Goal: Transaction & Acquisition: Subscribe to service/newsletter

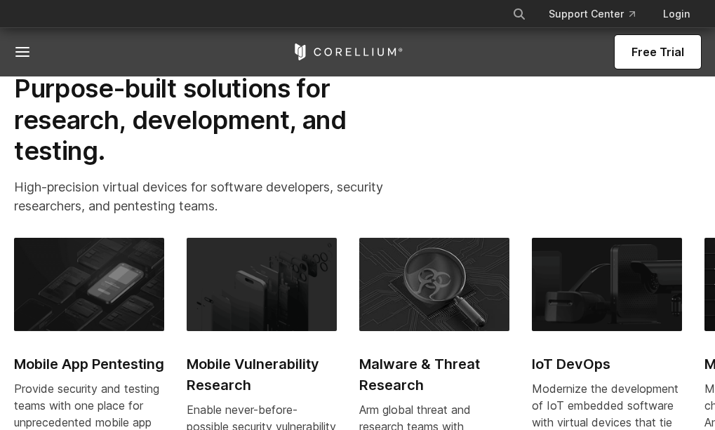
scroll to position [563, 0]
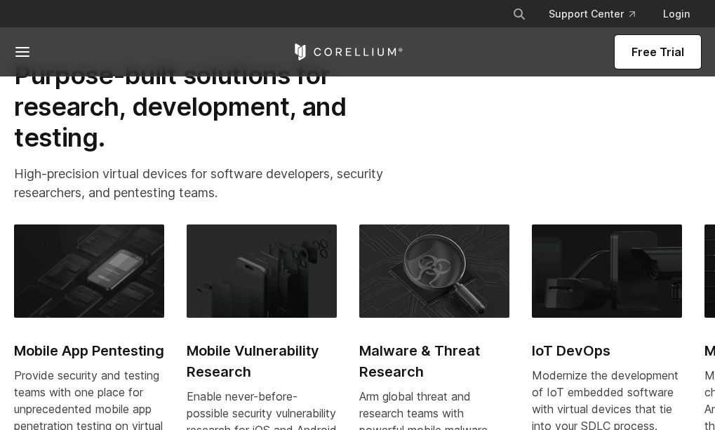
drag, startPoint x: 0, startPoint y: 0, endPoint x: 721, endPoint y: 110, distance: 729.7
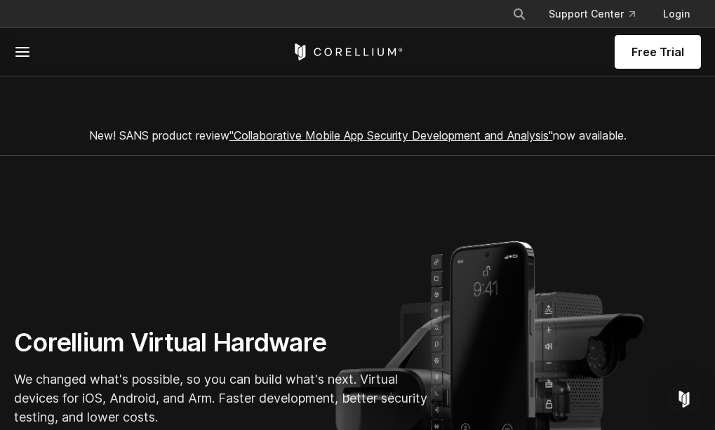
scroll to position [0, 0]
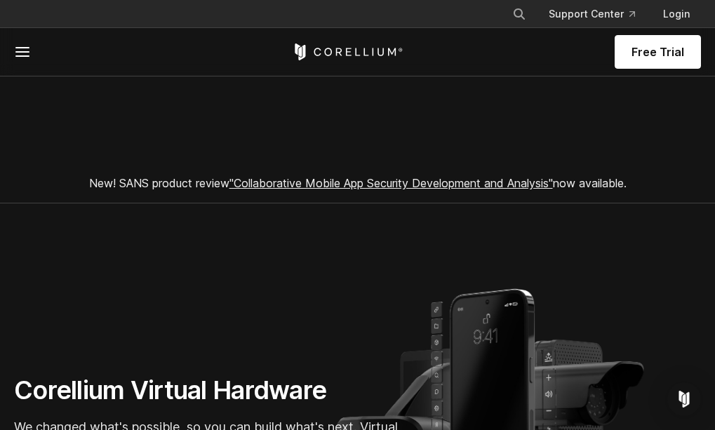
click at [0, 0] on link "Free Trial" at bounding box center [0, 0] width 0 height 0
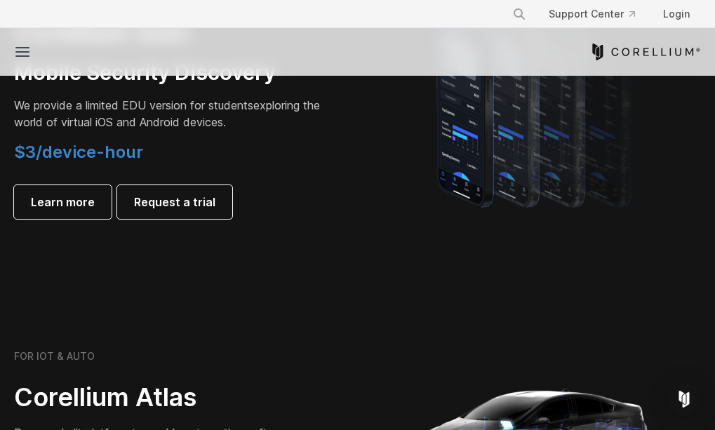
scroll to position [1068, 0]
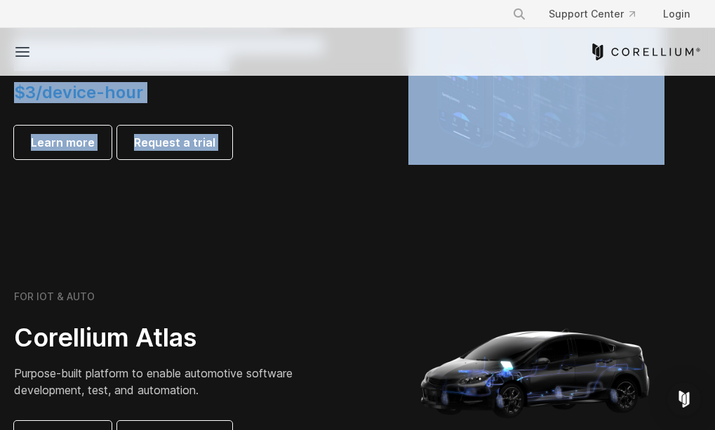
drag, startPoint x: 710, startPoint y: 183, endPoint x: 722, endPoint y: 185, distance: 12.0
click at [714, 185] on html "× Search our site... Support Center Login" at bounding box center [357, 416] width 715 height 2969
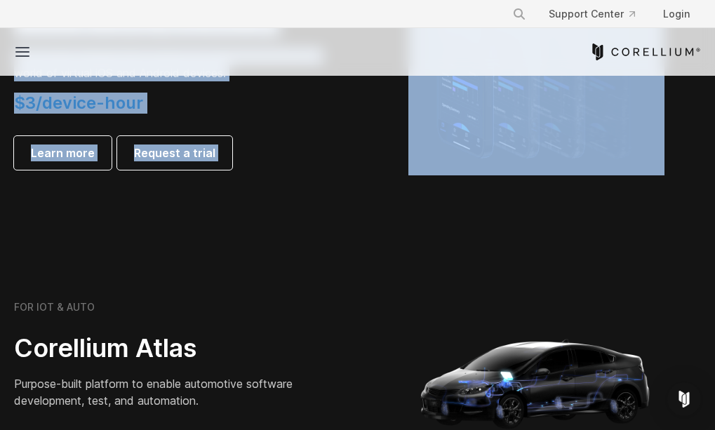
scroll to position [1036, 0]
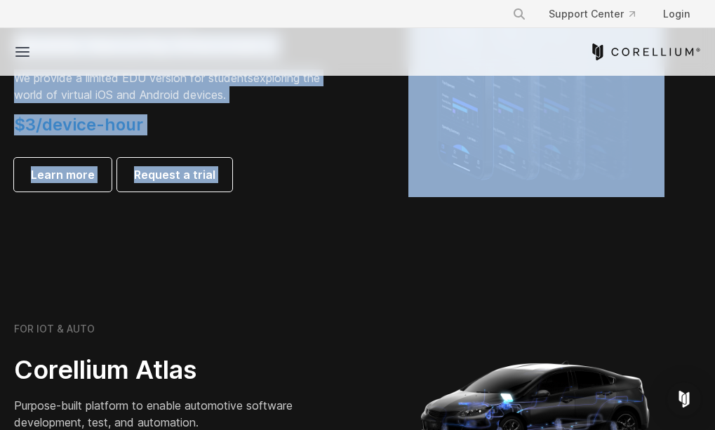
click at [373, 169] on div at bounding box center [537, 75] width 330 height 246
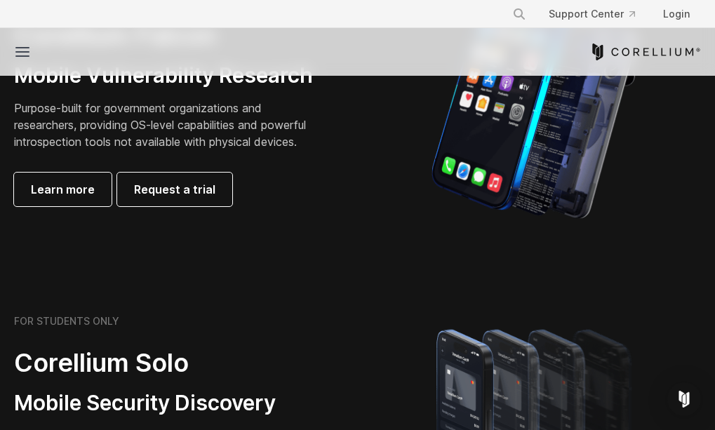
scroll to position [672, 0]
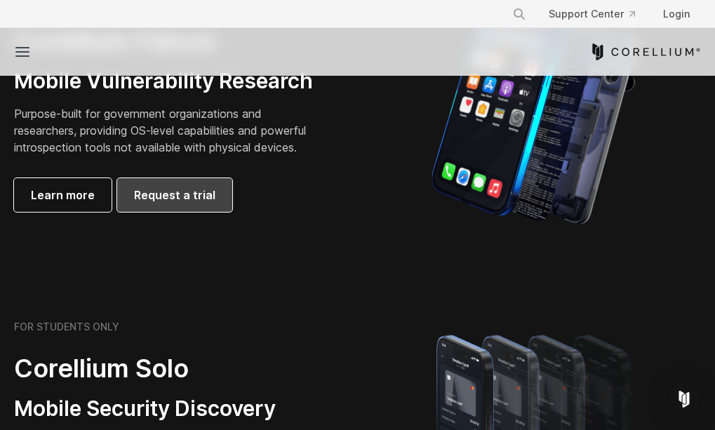
click at [216, 212] on link "Request a trial" at bounding box center [174, 195] width 115 height 34
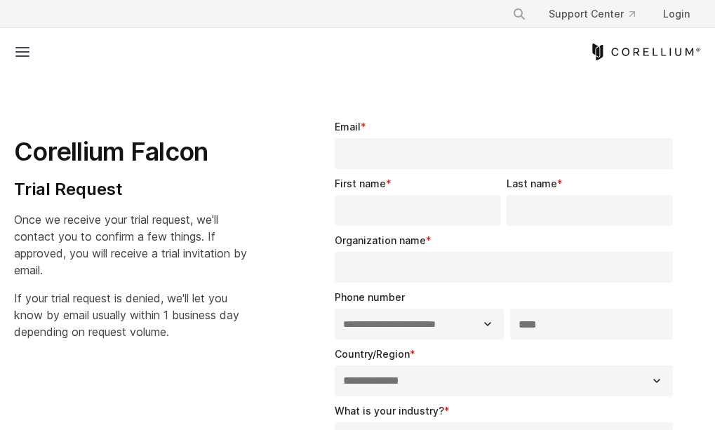
select select "**"
